Goal: Check status: Check status

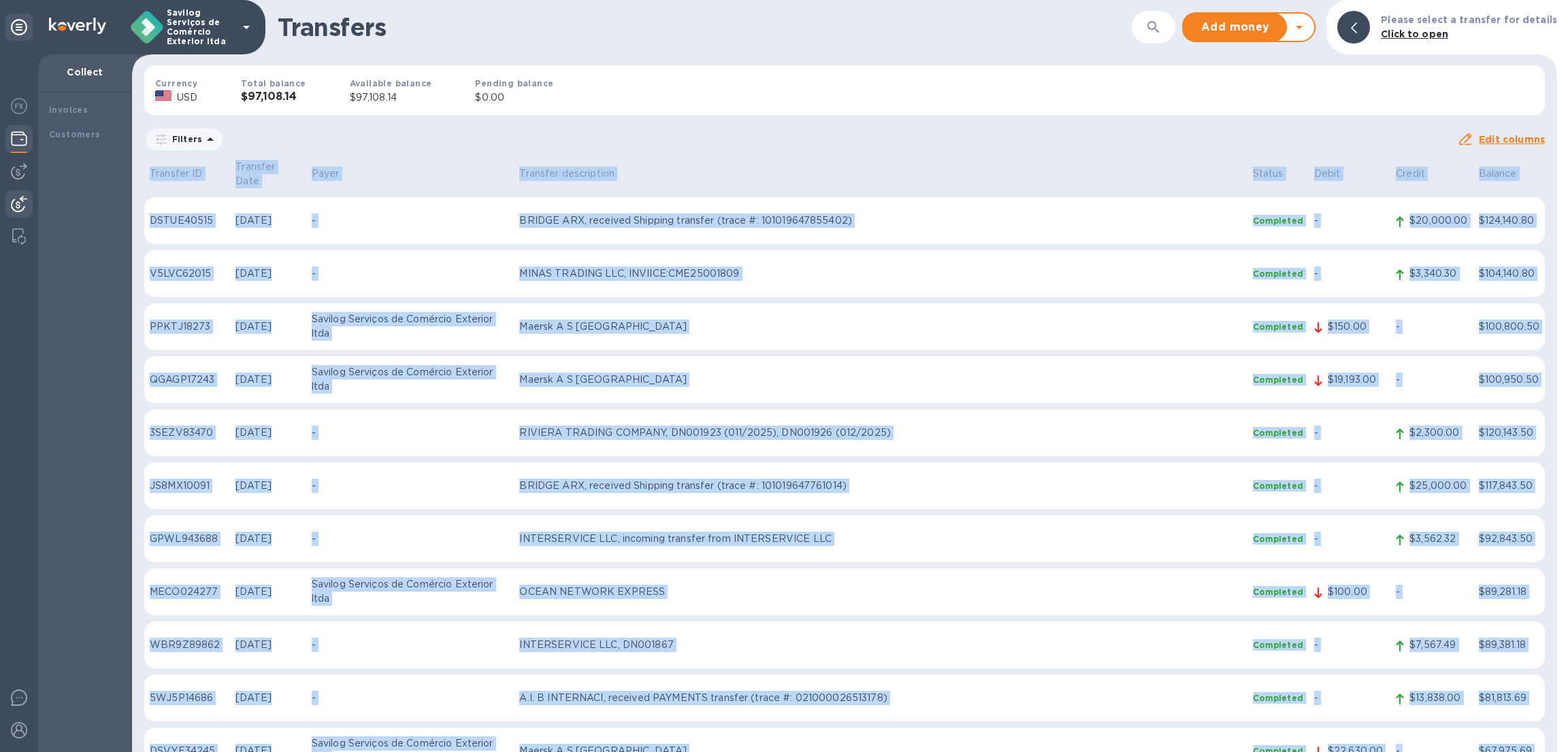
scroll to position [3062, 0]
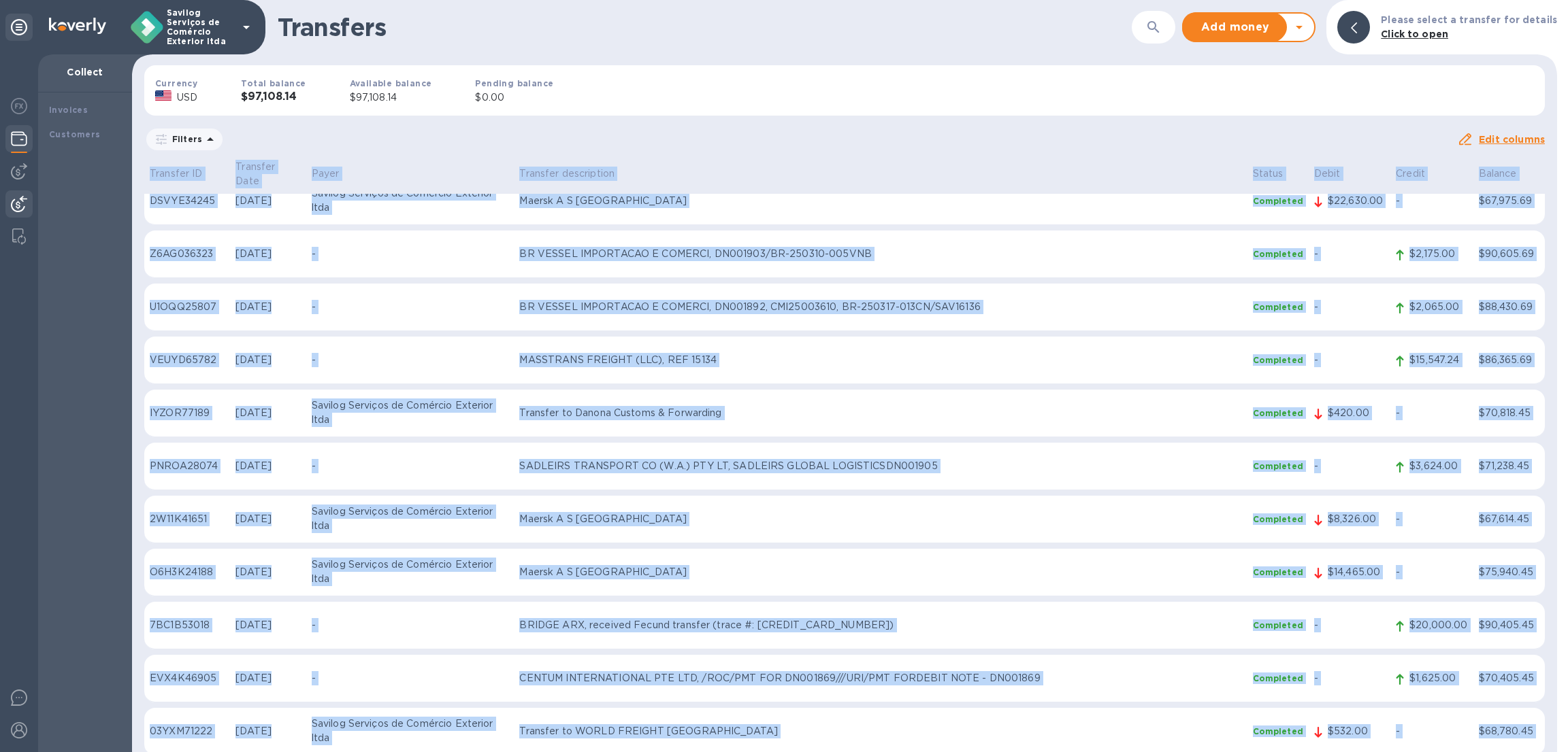
drag, startPoint x: 847, startPoint y: 140, endPoint x: 1562, endPoint y: 740, distance: 933.4
click at [1565, 752] on html "Savilog Serviços de Comércio Exterior ltda Collect Invoices Customers Transfers…" at bounding box center [784, 376] width 1568 height 752
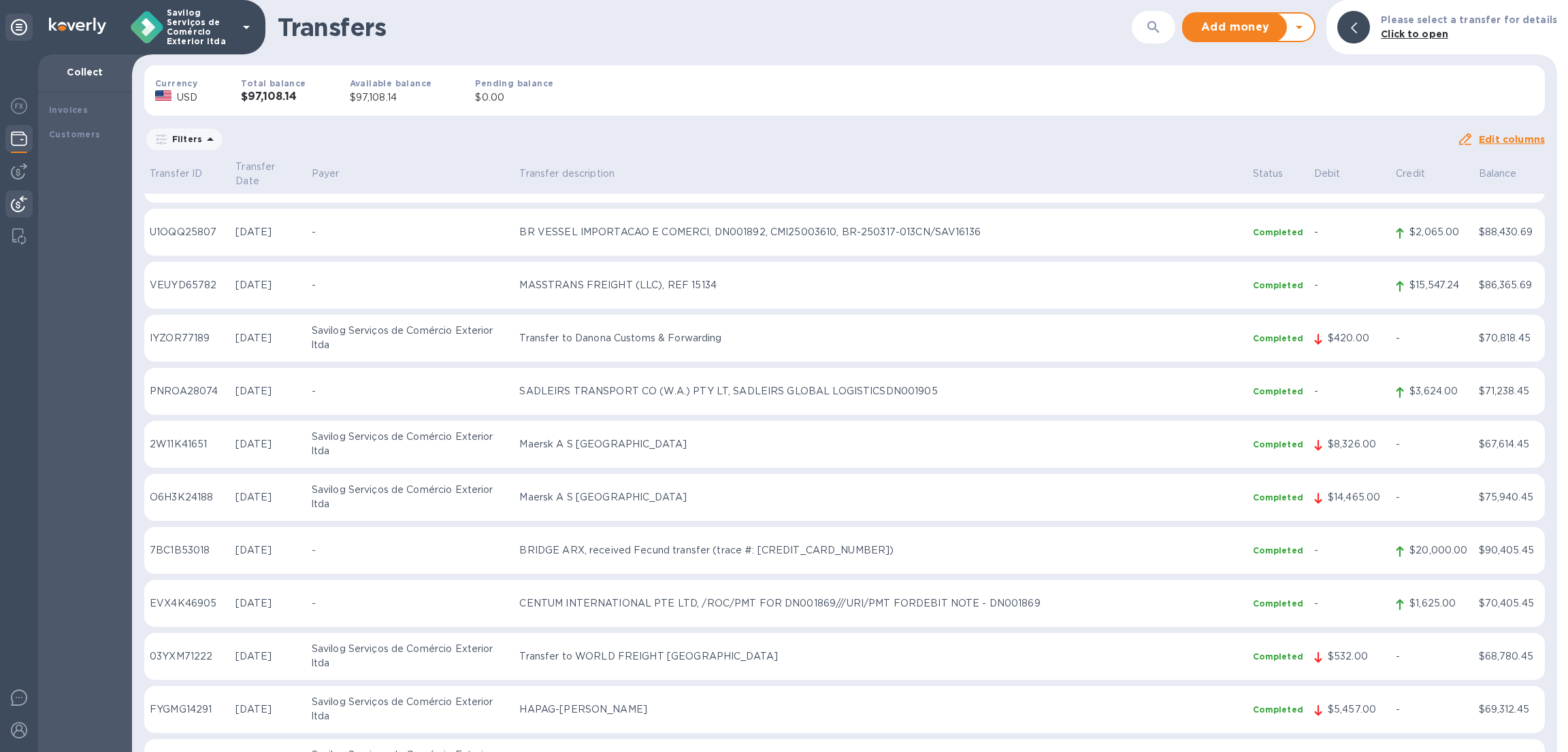
click at [1293, 145] on div "Filters" at bounding box center [801, 139] width 1313 height 26
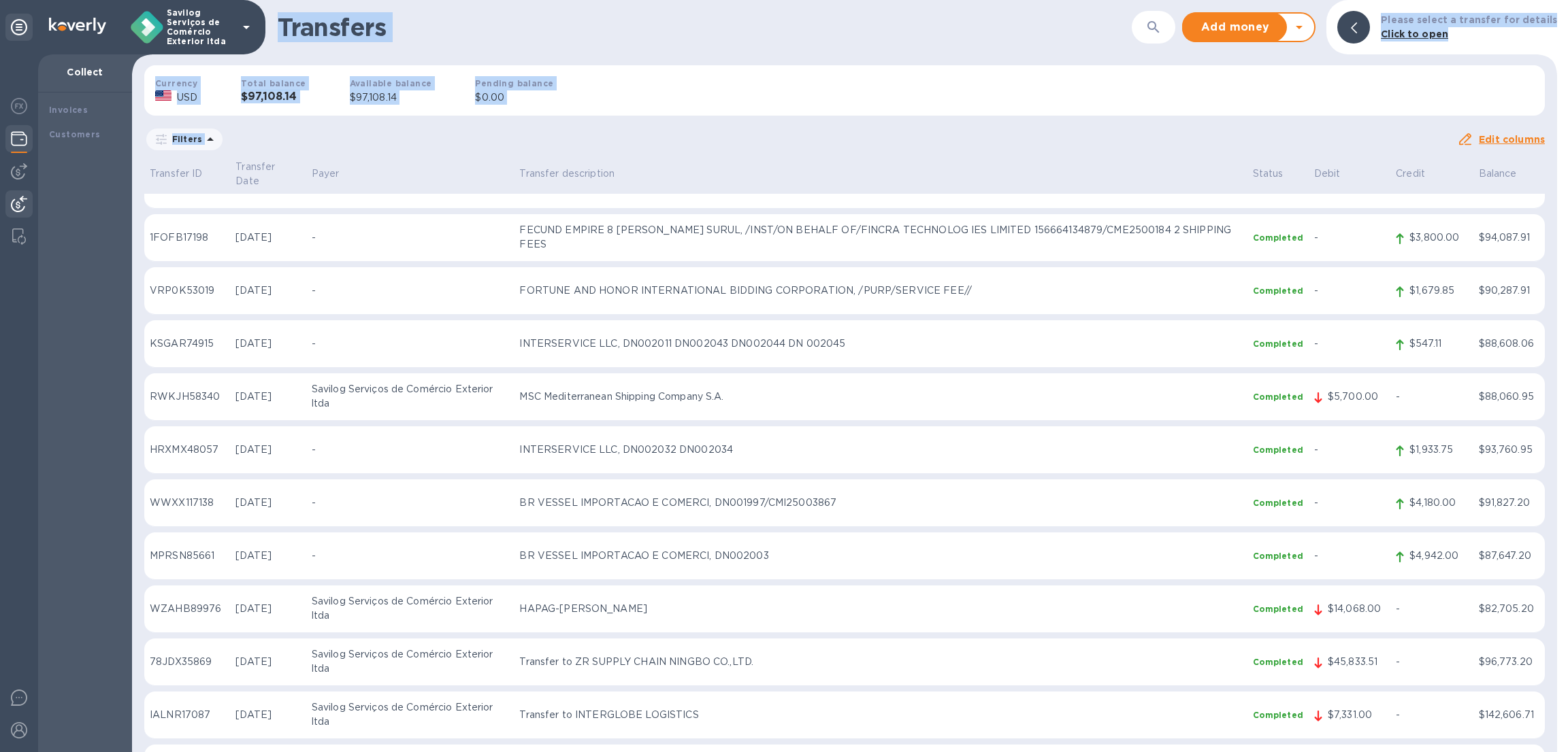
scroll to position [0, 0]
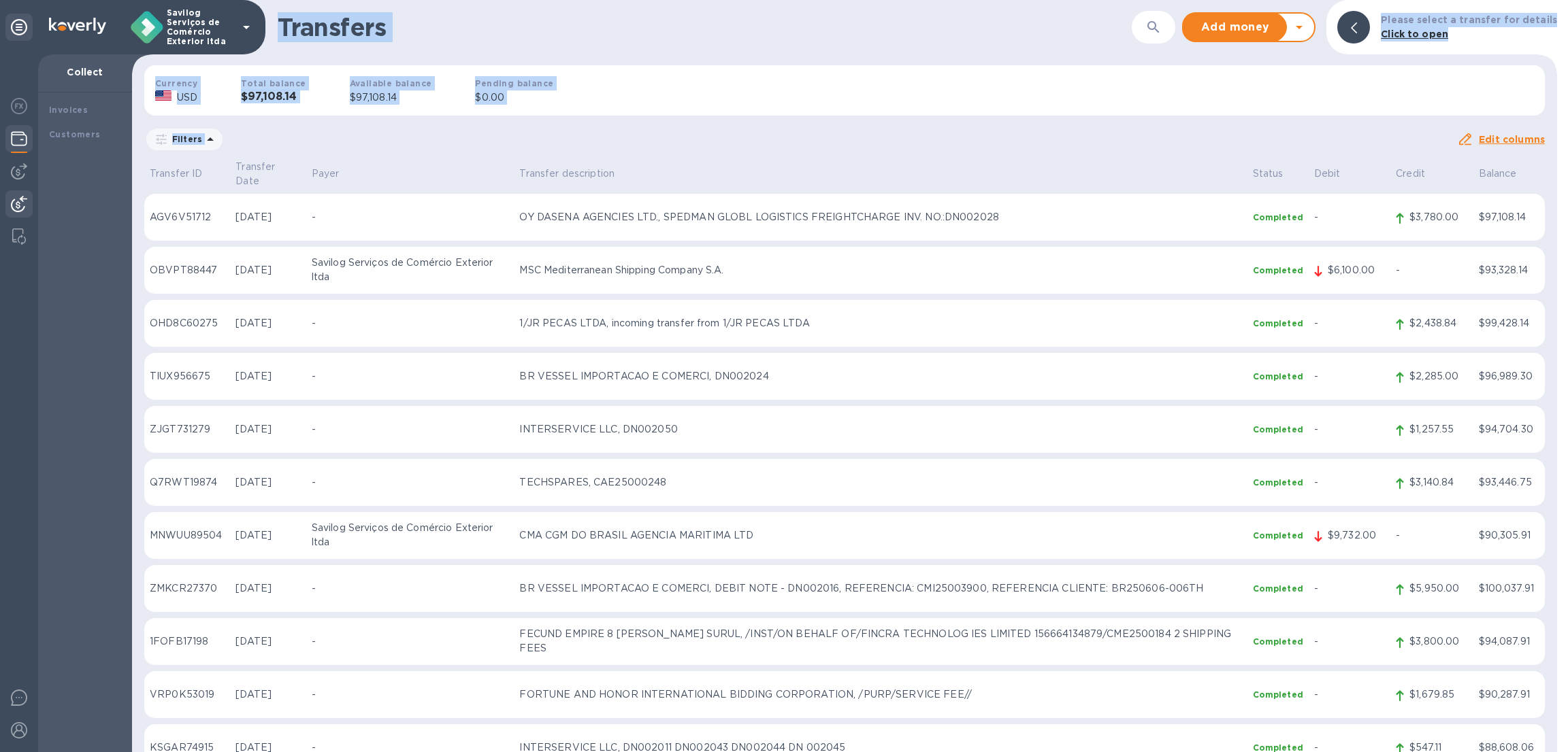
drag, startPoint x: 1543, startPoint y: 741, endPoint x: 275, endPoint y: 30, distance: 1453.7
click at [275, 30] on div "Transfers ​ Add money Withdraw money Please select a transfer for details Click…" at bounding box center [844, 376] width 1425 height 752
click at [272, 29] on div "Transfers ​ Add money Withdraw money Please select a transfer for details Click…" at bounding box center [844, 27] width 1425 height 54
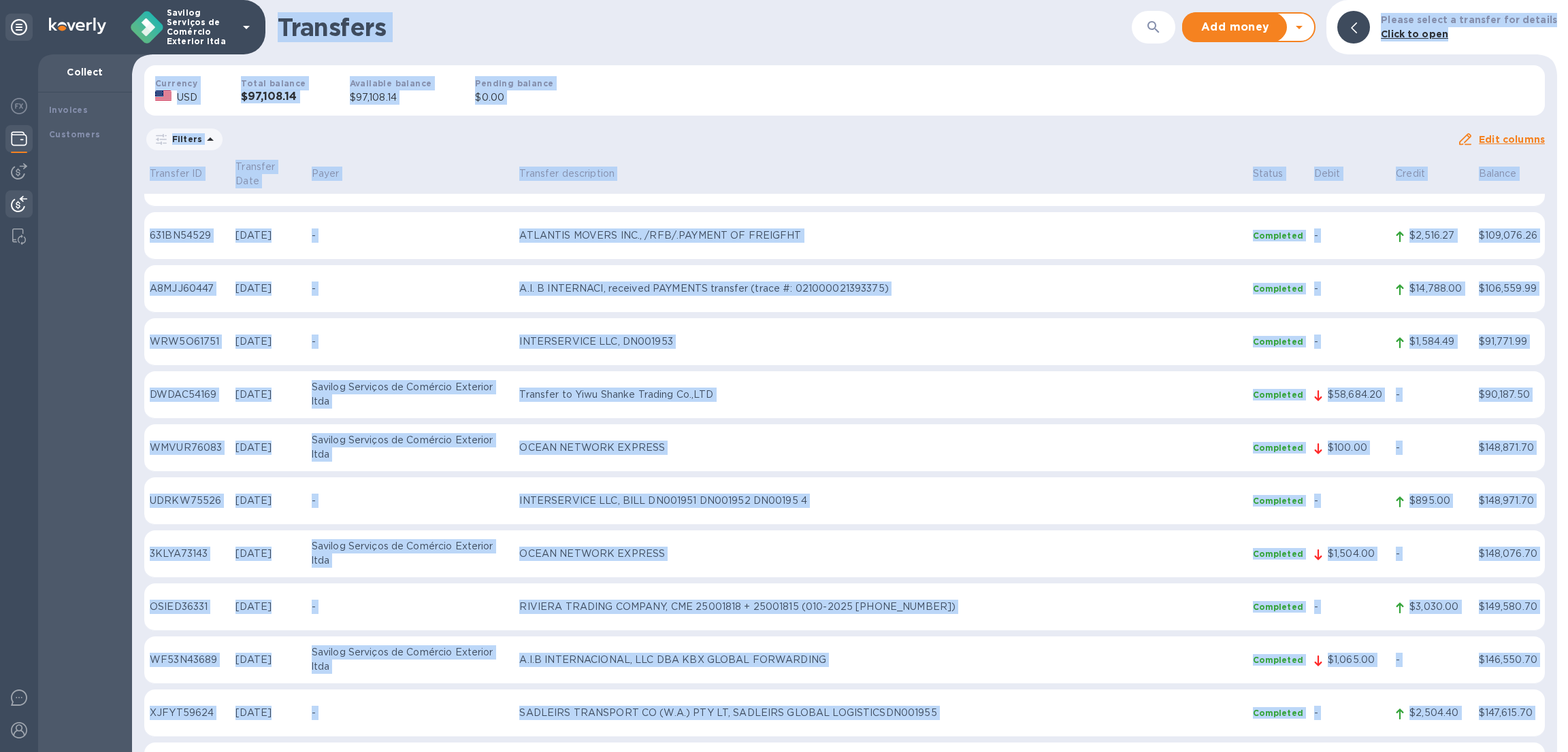
scroll to position [1735, 0]
drag, startPoint x: 272, startPoint y: 9, endPoint x: 1536, endPoint y: 741, distance: 1460.7
click at [1536, 741] on div "Transfers ​ Add money Withdraw money Please select a transfer for details Click…" at bounding box center [844, 376] width 1425 height 752
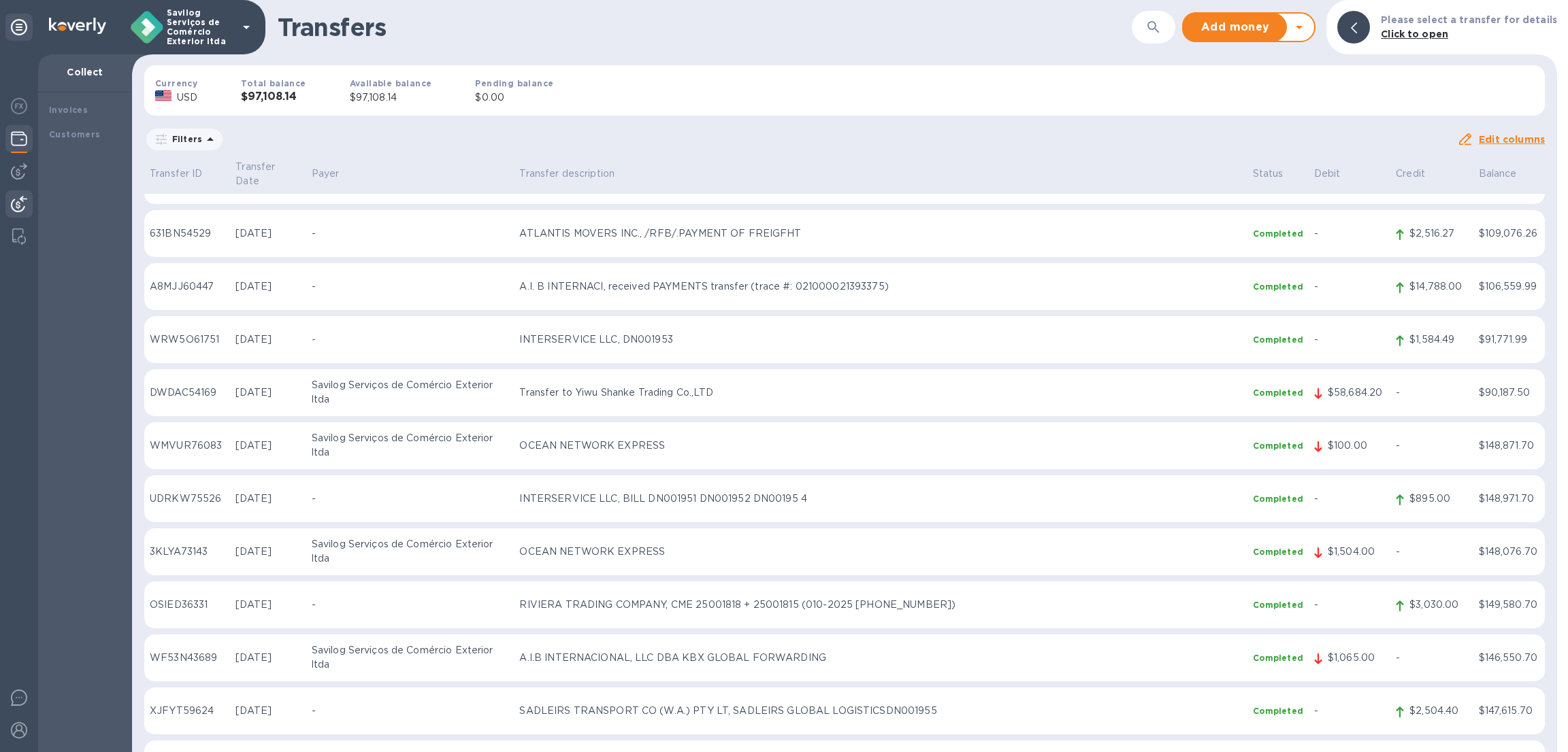
click at [1561, 720] on div at bounding box center [1562, 376] width 11 height 752
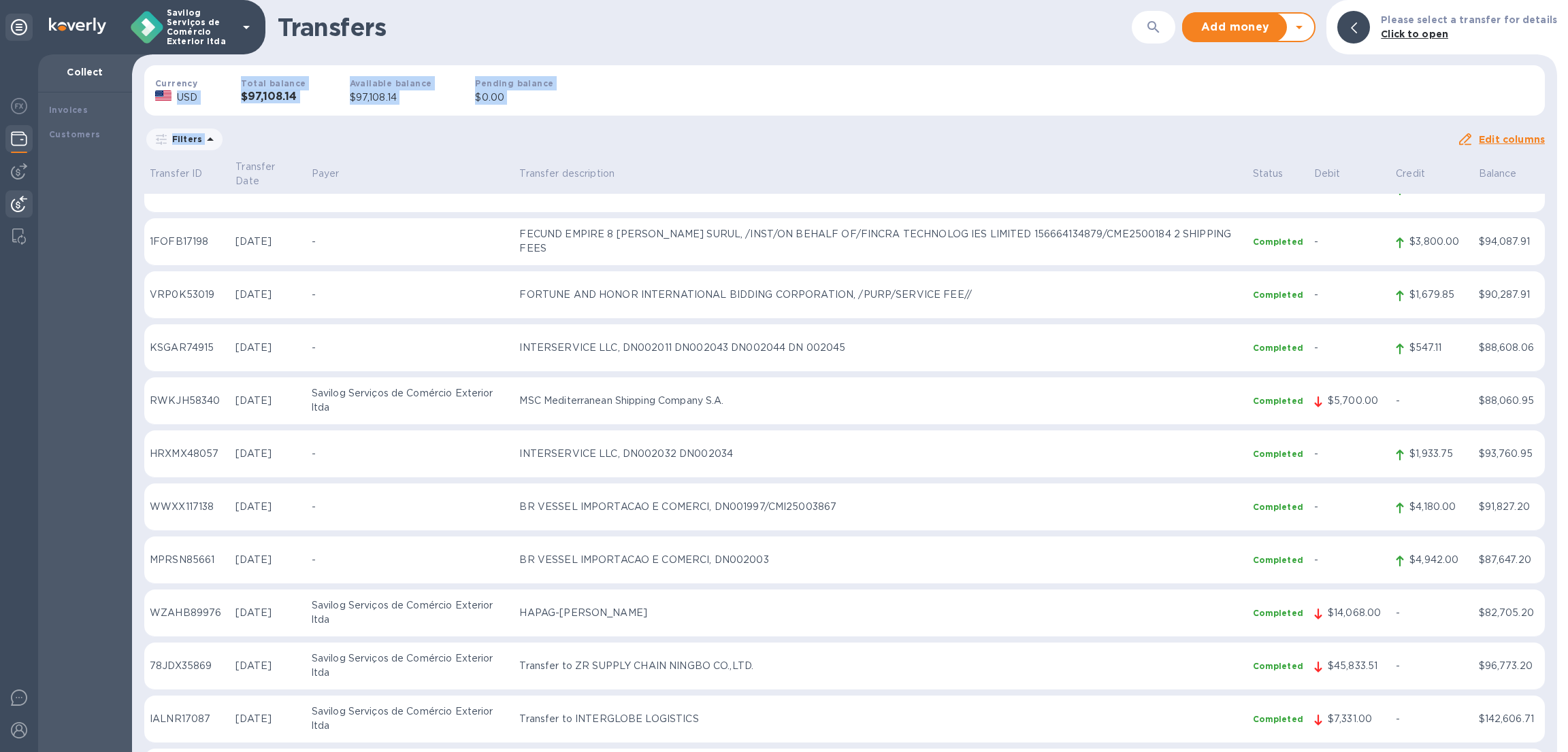
scroll to position [0, 0]
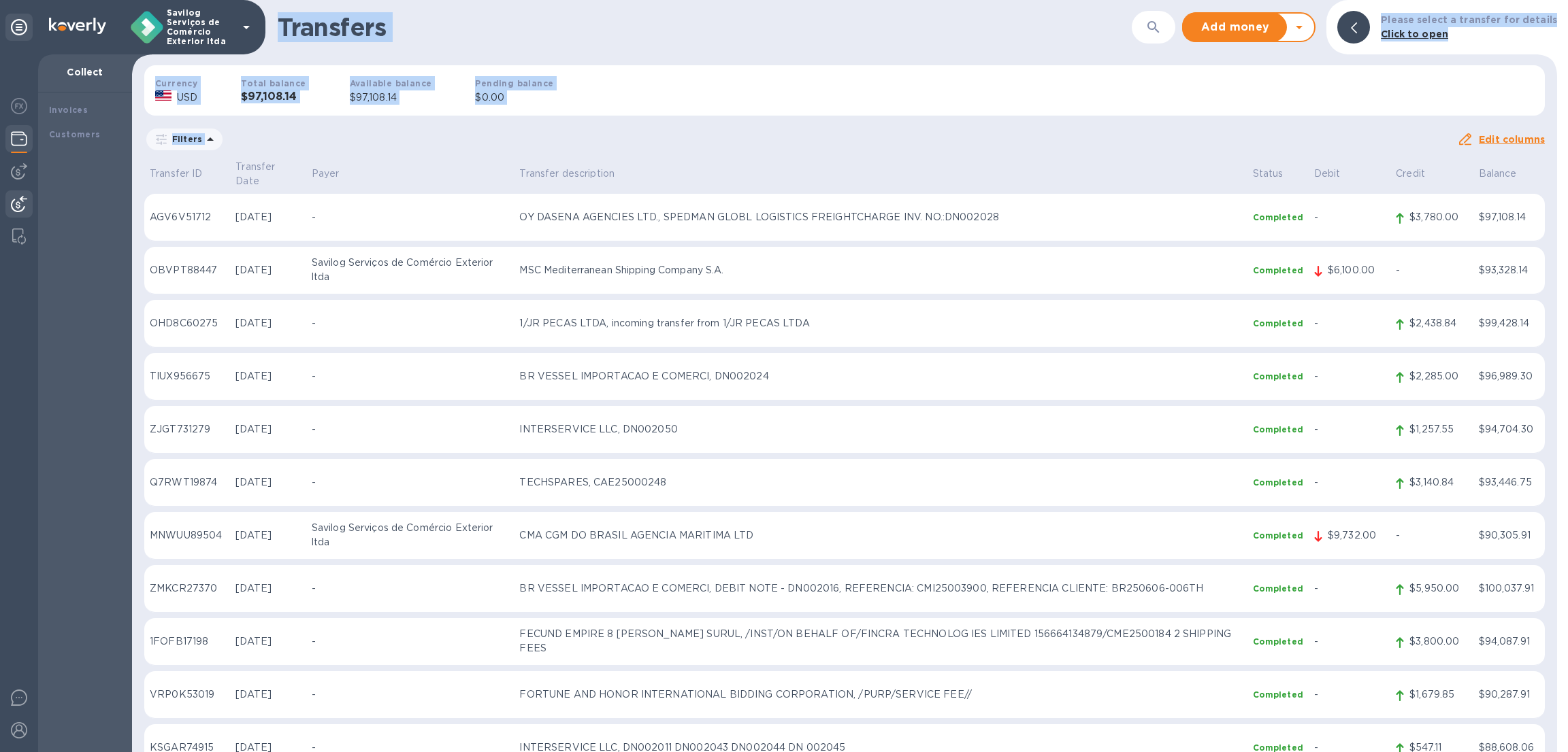
drag, startPoint x: 1540, startPoint y: 735, endPoint x: 64, endPoint y: 53, distance: 1625.9
click at [64, 53] on div "Savilog Serviços de Comércio Exterior ltda Collect Invoices Customers Transfers…" at bounding box center [784, 376] width 1568 height 752
click at [831, 85] on div "Currency USD Total balance $97,108.14 Available balance $97,108.14 Pending bala…" at bounding box center [845, 90] width 1423 height 72
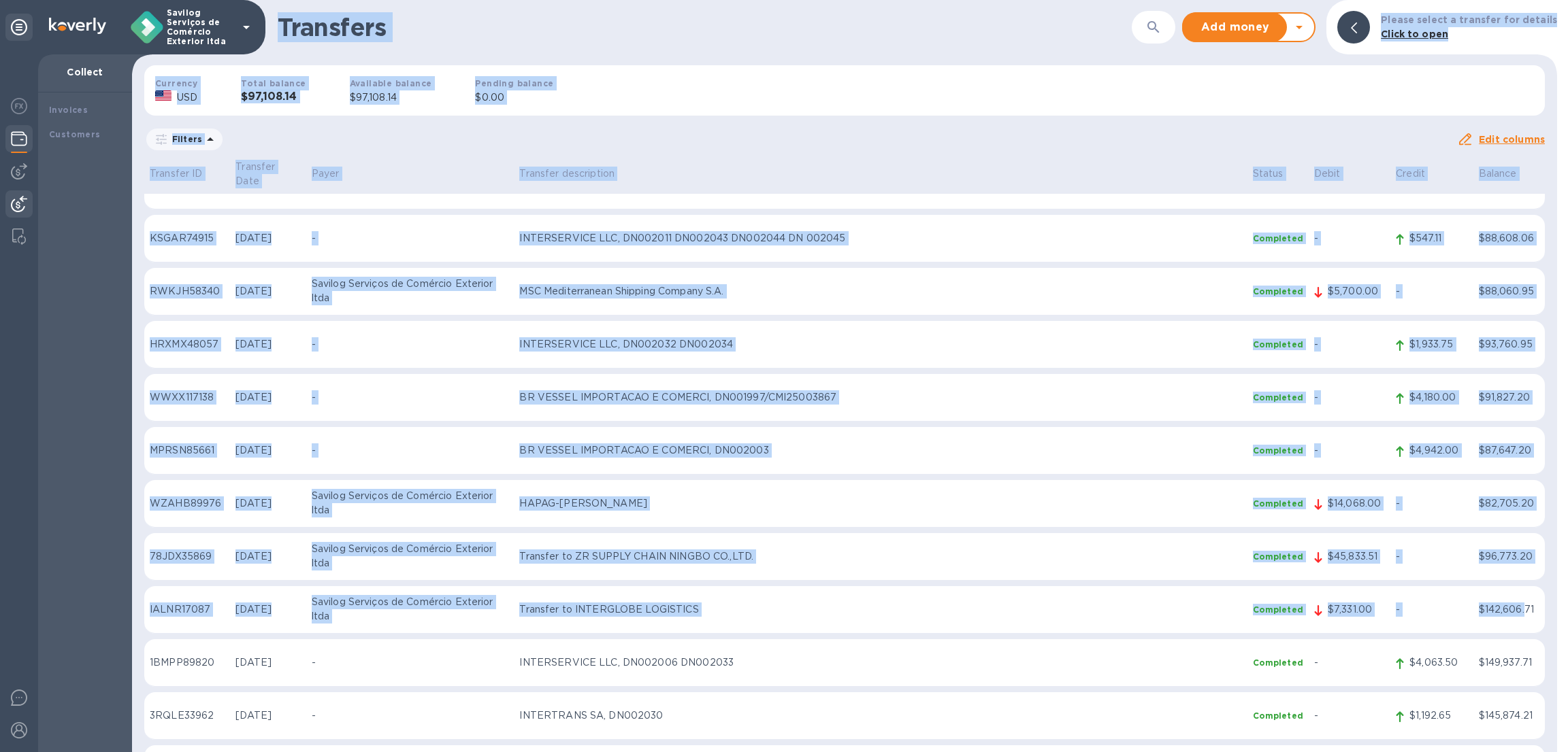
scroll to position [1326, 0]
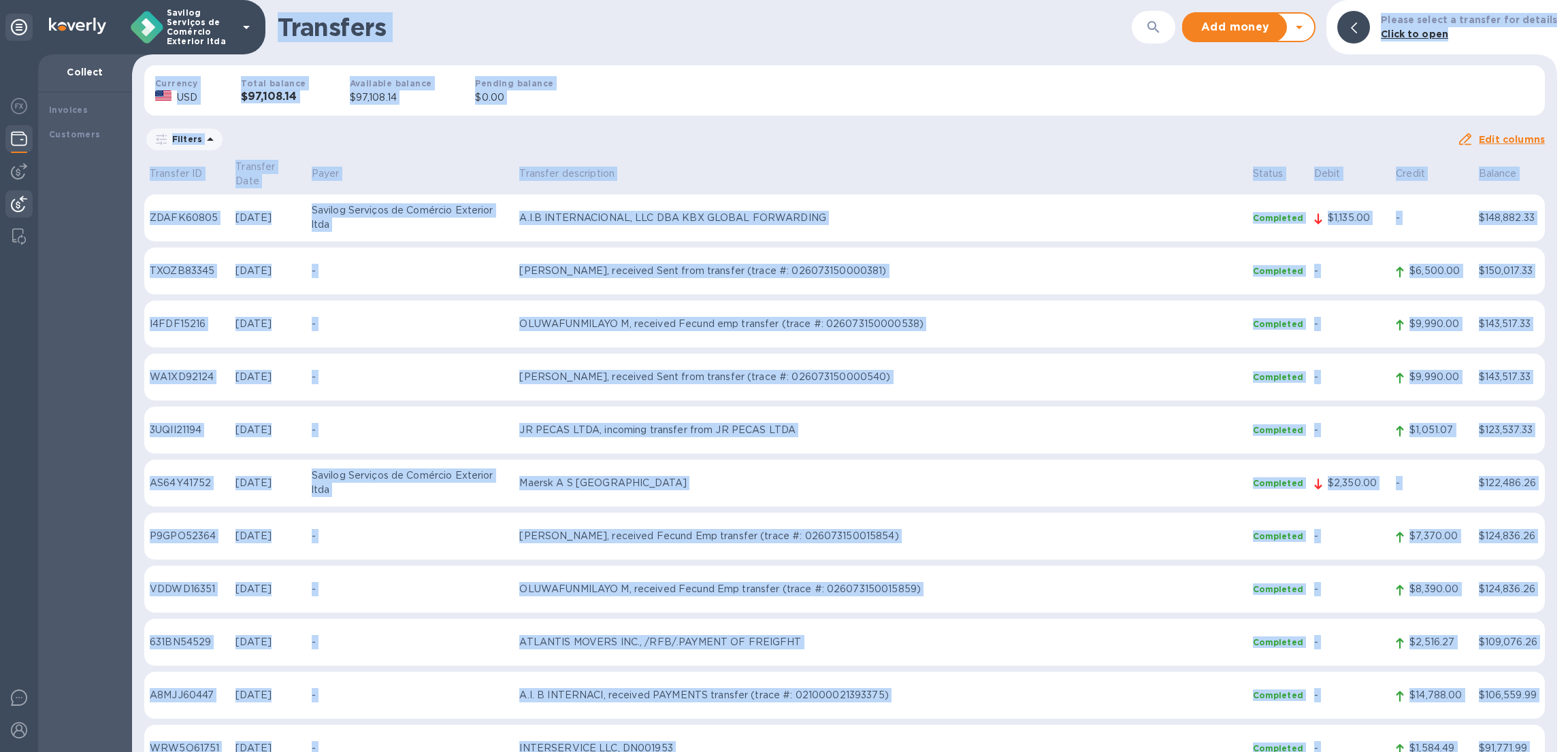
drag, startPoint x: 280, startPoint y: 18, endPoint x: 1559, endPoint y: 719, distance: 1458.5
click at [1559, 719] on div "Transfers ​ Add money Withdraw money Please select a transfer for details Click…" at bounding box center [850, 376] width 1436 height 752
click at [1558, 718] on div at bounding box center [1562, 376] width 11 height 752
click at [1550, 730] on div "Transfer ID Transfer Date Payer Transfer description Status Debit Credit Balanc…" at bounding box center [844, 455] width 1425 height 595
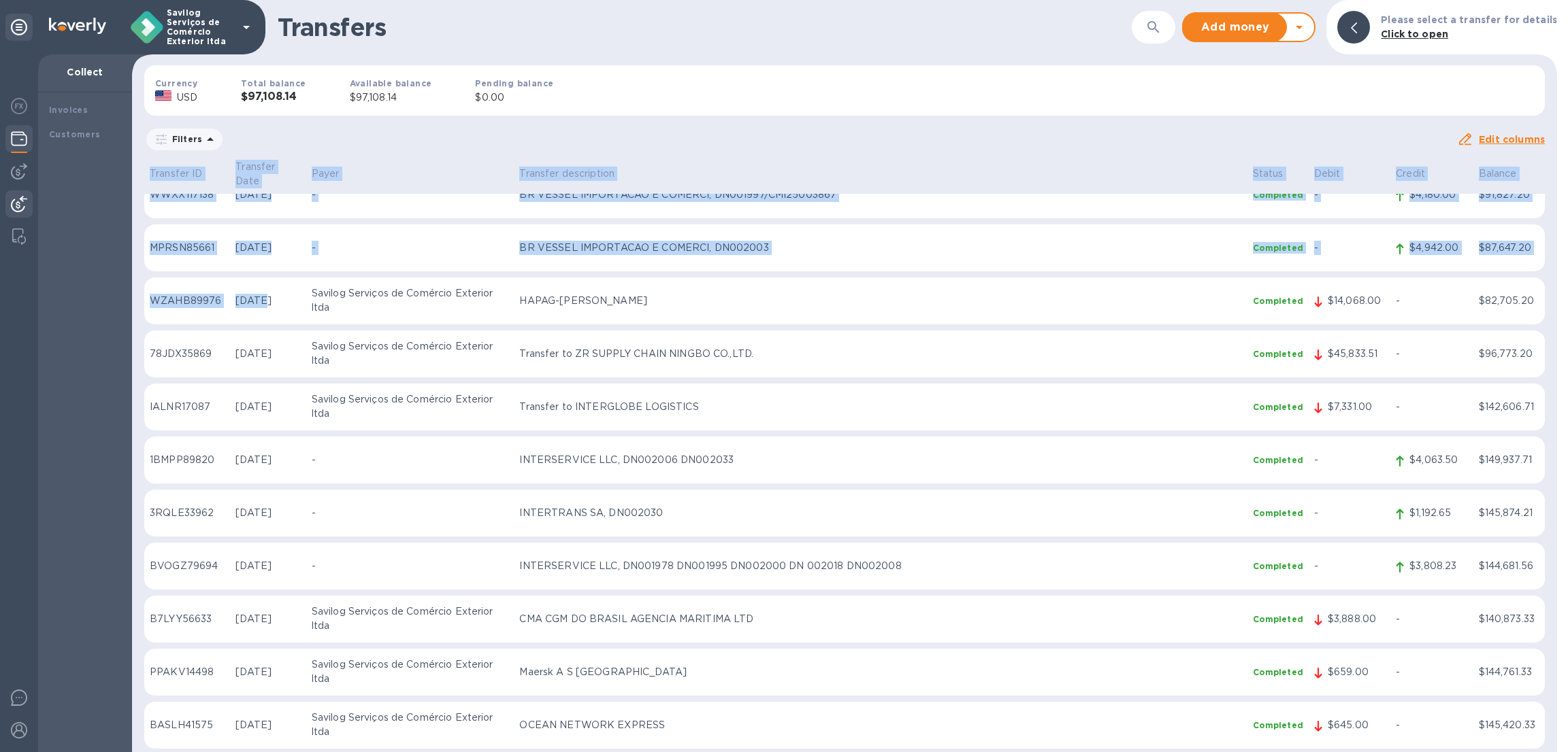
scroll to position [0, 0]
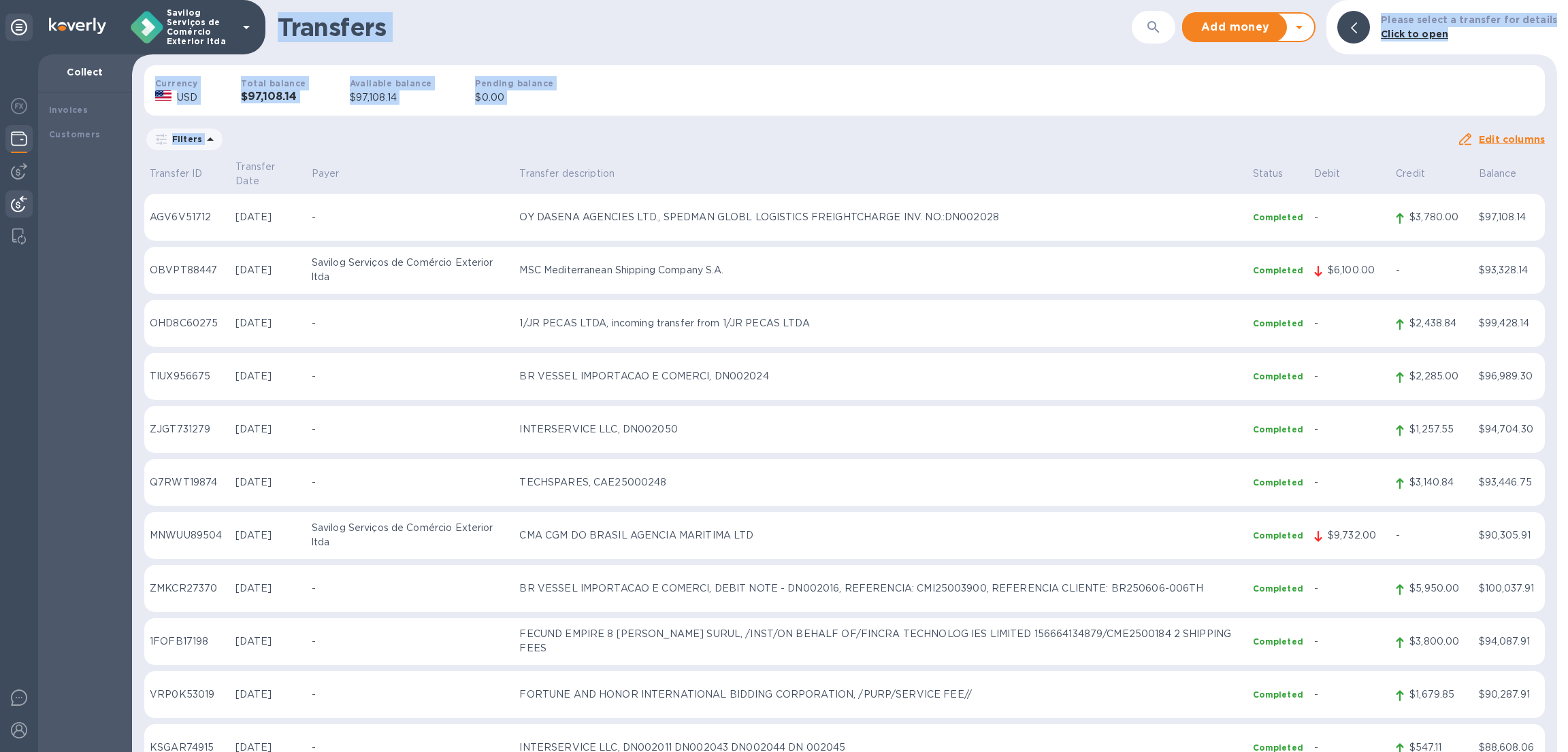
drag, startPoint x: 1547, startPoint y: 730, endPoint x: 108, endPoint y: 5, distance: 1611.3
click at [108, 5] on div "Savilog Serviços de Comércio Exterior ltda Collect Invoices Customers Transfers…" at bounding box center [784, 376] width 1568 height 752
click at [606, 71] on div "Currency USD Total balance $97,108.14 Available balance $97,108.14 Pending bala…" at bounding box center [845, 90] width 1423 height 72
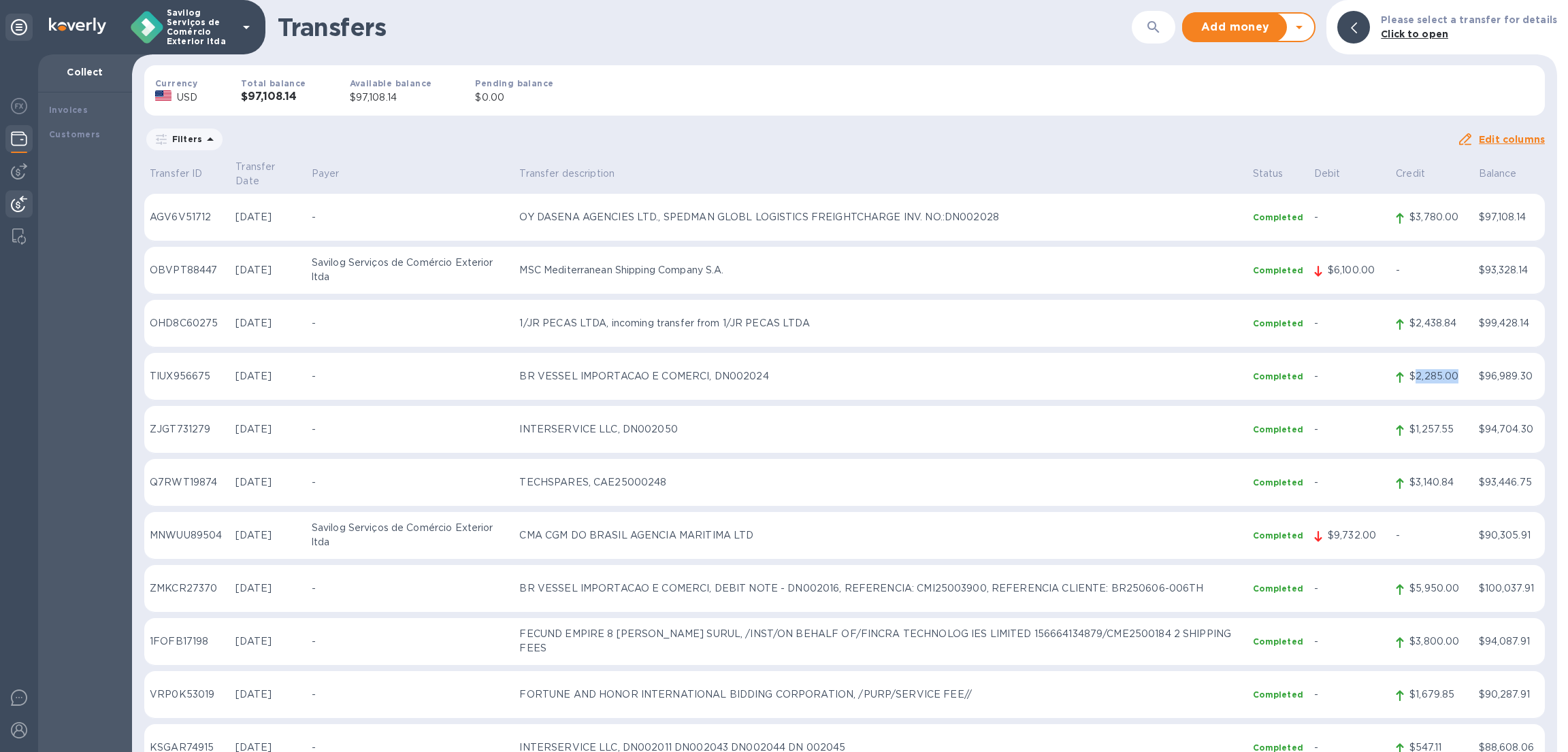
drag, startPoint x: 1411, startPoint y: 361, endPoint x: 1456, endPoint y: 364, distance: 45.1
click at [1456, 369] on p "$2,285.00" at bounding box center [1438, 376] width 58 height 14
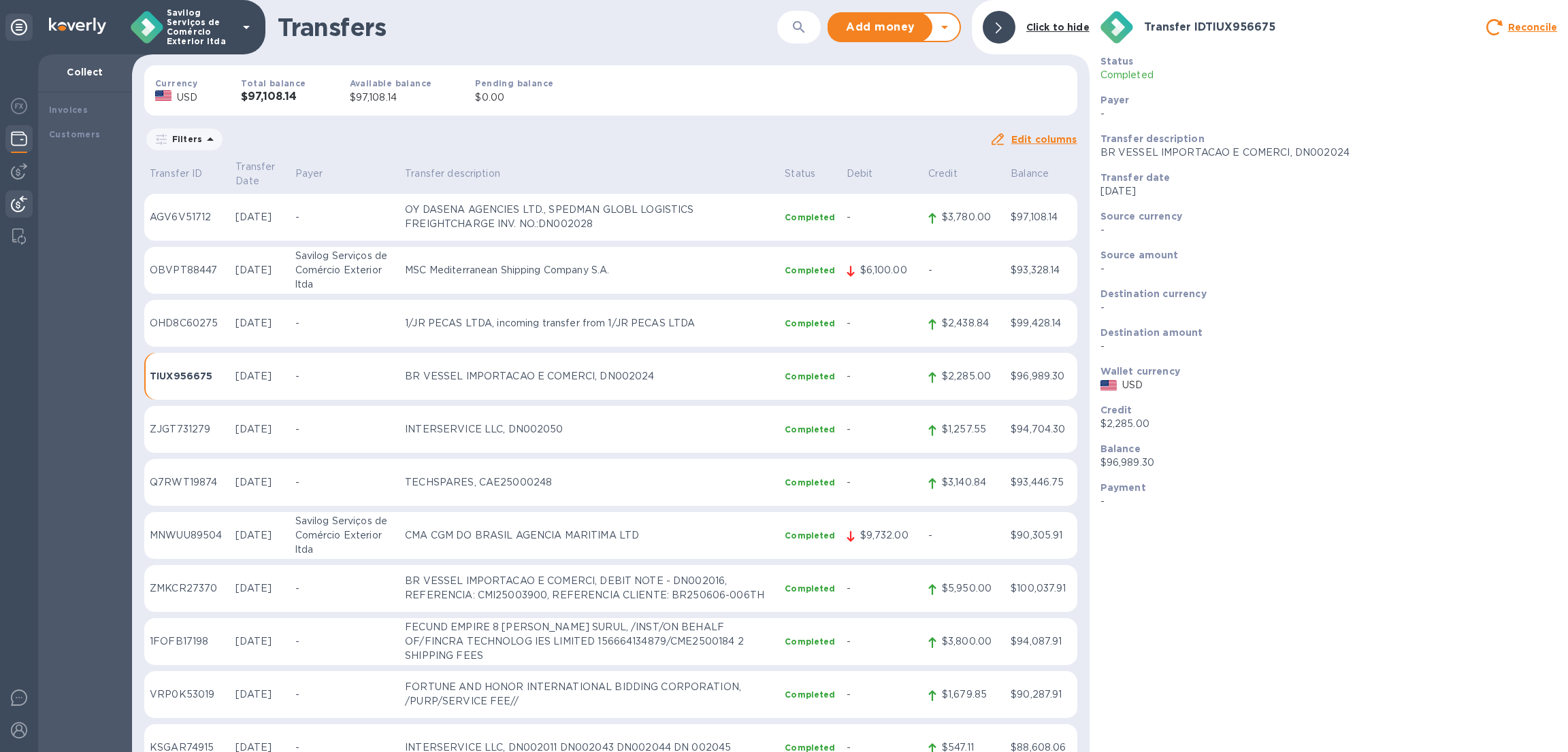
click at [1060, 32] on b "Click to hide" at bounding box center [1058, 27] width 64 height 11
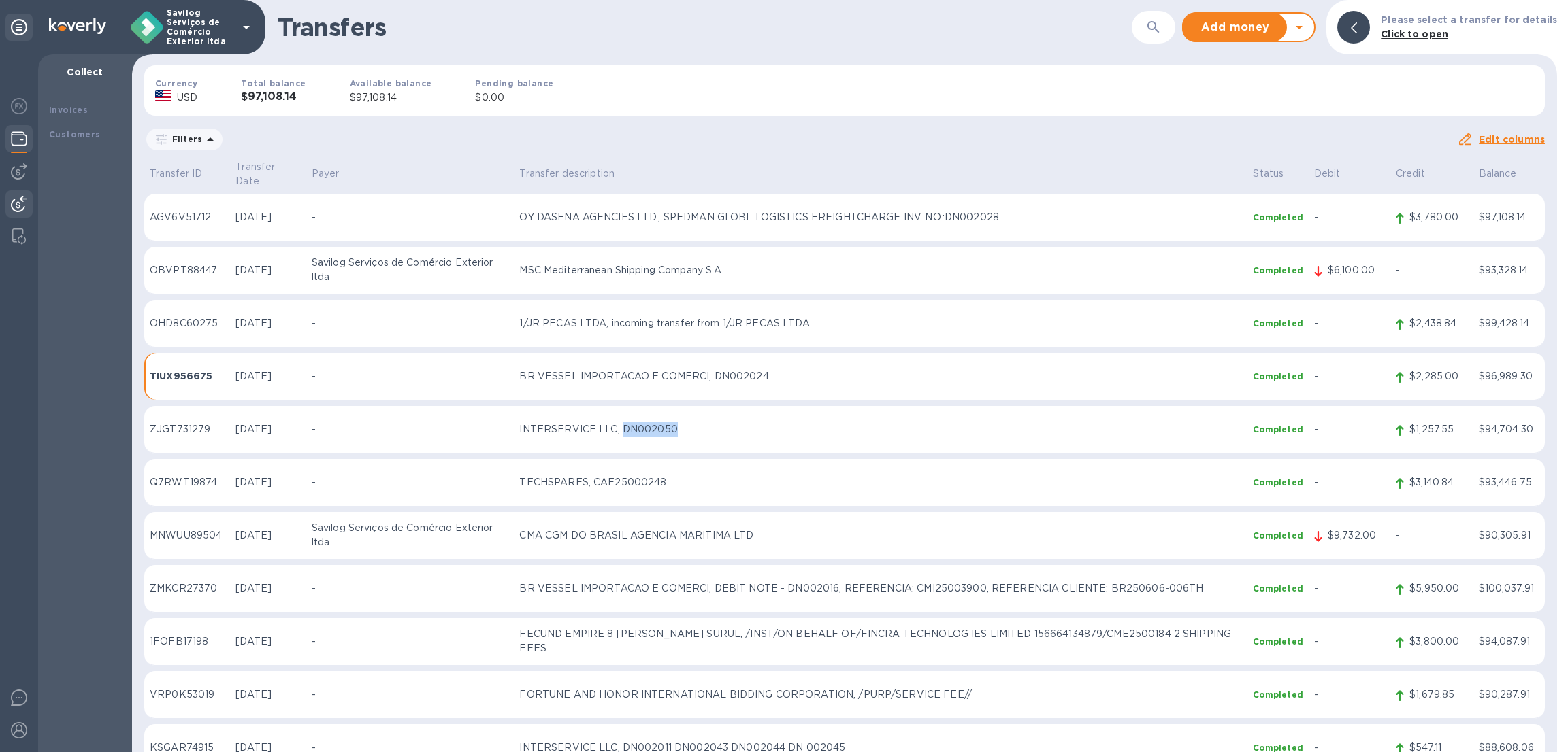
copy p "DN002050"
drag, startPoint x: 695, startPoint y: 405, endPoint x: 634, endPoint y: 412, distance: 61.4
click at [634, 412] on td "INTERSERVICE LLC, DN002050" at bounding box center [880, 429] width 733 height 48
